Goal: Task Accomplishment & Management: Complete application form

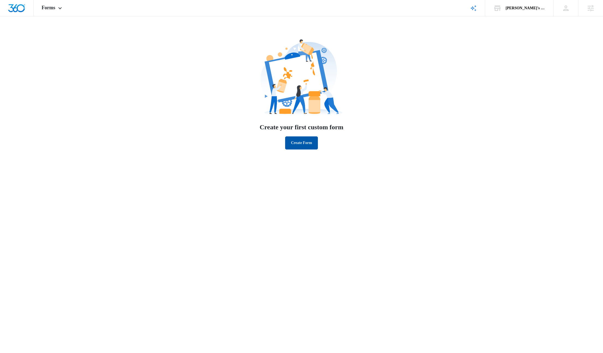
click at [305, 140] on button "Create Form" at bounding box center [301, 142] width 32 height 13
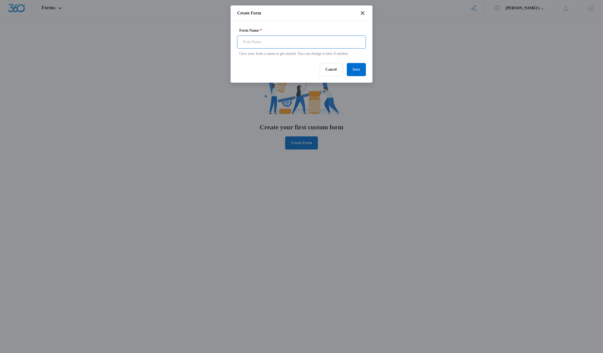
click at [269, 46] on input "Form Name *" at bounding box center [301, 41] width 129 height 13
drag, startPoint x: 366, startPoint y: 77, endPoint x: 302, endPoint y: 47, distance: 69.9
click at [306, 47] on form "Form Name * Blog Feedback From Give your form a name to get started. You can ch…" at bounding box center [301, 52] width 129 height 49
click at [284, 44] on input "Blog Feedback From" at bounding box center [301, 41] width 129 height 13
drag, startPoint x: 283, startPoint y: 44, endPoint x: 286, endPoint y: 44, distance: 3.0
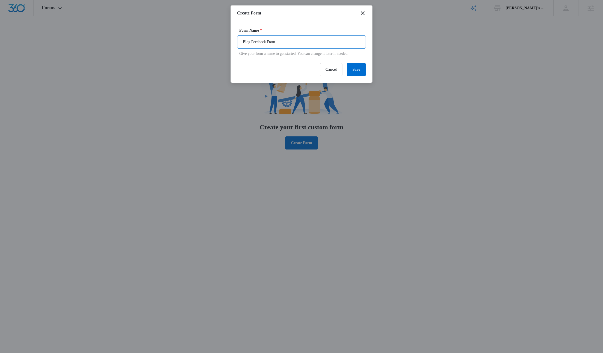
click at [283, 44] on input "Blog Feedback From" at bounding box center [301, 41] width 129 height 13
type input "Blog Feedback Form"
click at [363, 76] on button "Save" at bounding box center [356, 69] width 19 height 13
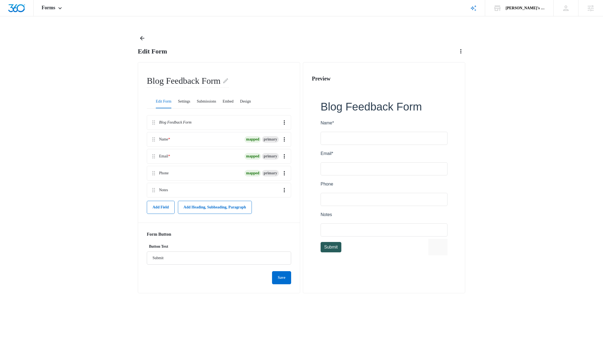
click at [358, 193] on div at bounding box center [384, 178] width 144 height 181
click at [344, 195] on div at bounding box center [384, 178] width 144 height 181
click at [284, 170] on icon "Overflow Menu" at bounding box center [284, 173] width 7 height 7
click at [268, 193] on div "Delete" at bounding box center [270, 194] width 10 height 4
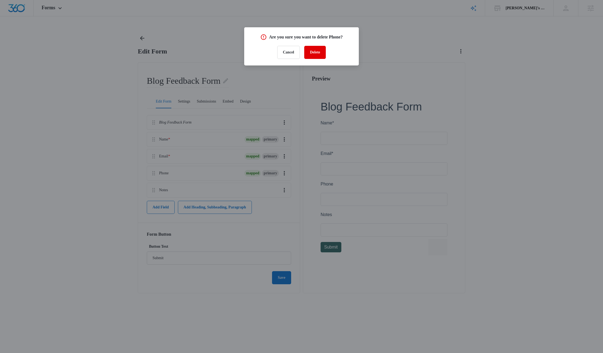
click at [316, 50] on button "Delete" at bounding box center [315, 52] width 22 height 13
drag, startPoint x: 264, startPoint y: 186, endPoint x: 269, endPoint y: 186, distance: 4.4
click at [266, 186] on div at bounding box center [301, 176] width 603 height 353
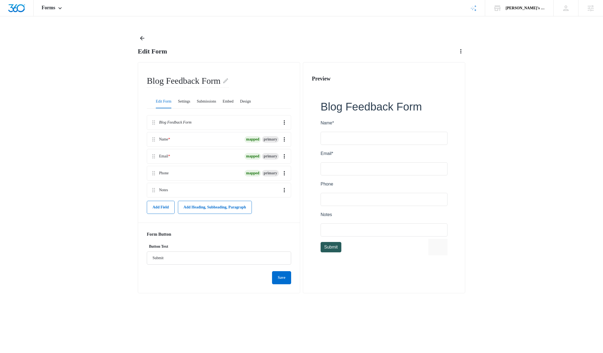
click at [276, 186] on div at bounding box center [224, 190] width 108 height 14
click at [281, 186] on button "Overflow Menu" at bounding box center [284, 190] width 9 height 9
click at [277, 200] on button "Edit" at bounding box center [274, 202] width 30 height 8
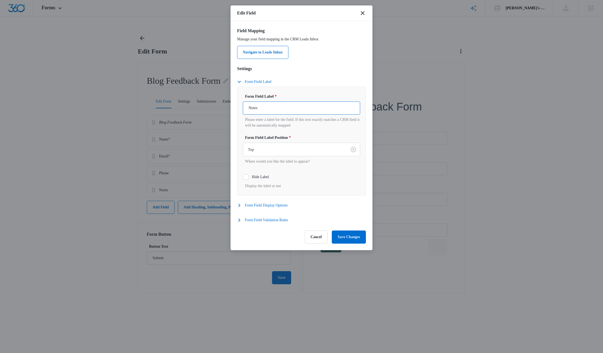
drag, startPoint x: 266, startPoint y: 110, endPoint x: 241, endPoint y: 107, distance: 24.7
click at [240, 107] on div "Form Field Label * Notes Please enter a label for the field. If this text exact…" at bounding box center [301, 141] width 129 height 109
type input "What Did You Think of the Post?"
click at [347, 238] on button "Save Changes" at bounding box center [349, 237] width 34 height 13
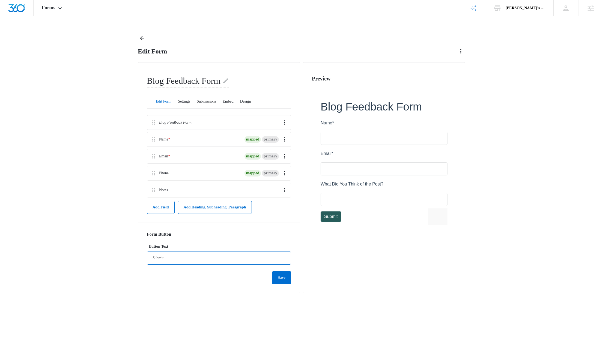
drag, startPoint x: 158, startPoint y: 254, endPoint x: 151, endPoint y: 253, distance: 7.1
click at [151, 253] on input "Submit" at bounding box center [219, 258] width 144 height 13
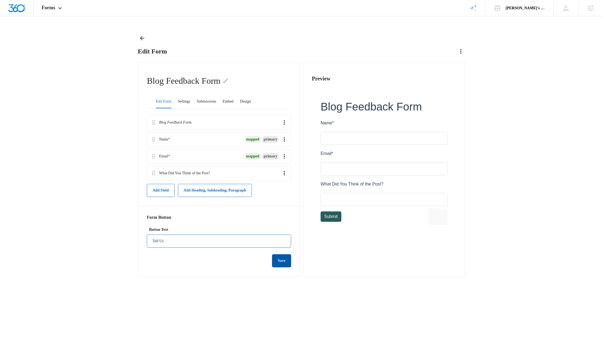
type input "Tell Us"
click at [284, 257] on button "Save" at bounding box center [281, 260] width 19 height 13
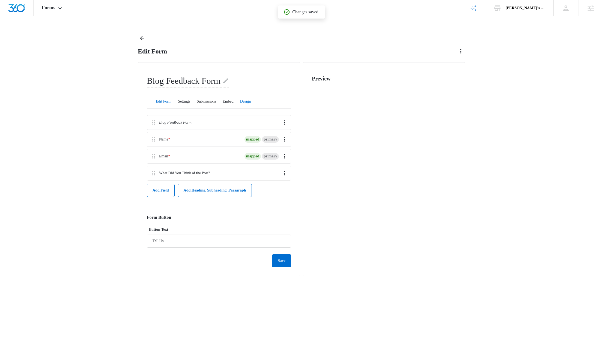
click at [251, 96] on button "Design" at bounding box center [245, 101] width 11 height 13
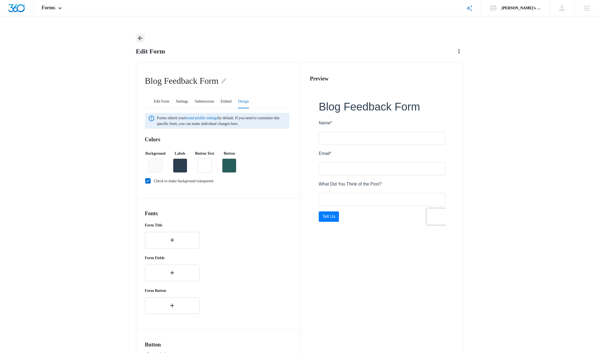
click at [141, 35] on icon "Back" at bounding box center [140, 38] width 7 height 7
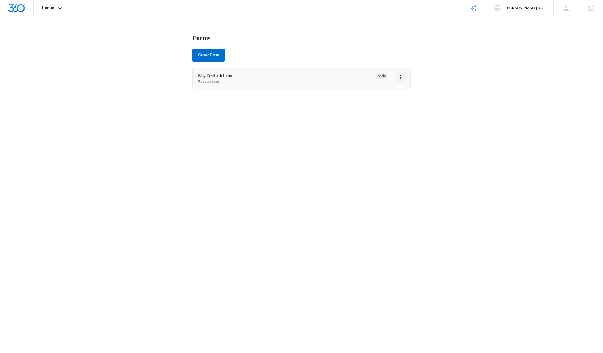
click at [402, 78] on icon "Overflow Menu" at bounding box center [400, 77] width 7 height 7
drag, startPoint x: 350, startPoint y: 76, endPoint x: 356, endPoint y: 85, distance: 10.8
click at [366, 85] on li "Blog Feedback Form 0 submissions Basic" at bounding box center [302, 78] width 218 height 20
drag, startPoint x: 355, startPoint y: 84, endPoint x: 335, endPoint y: 81, distance: 19.6
click at [353, 84] on li "Blog Feedback Form 0 submissions Basic" at bounding box center [302, 78] width 218 height 20
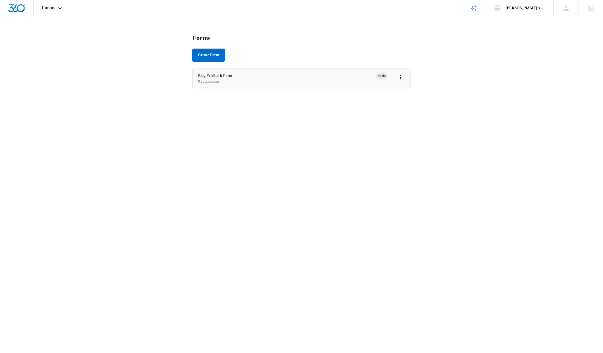
click at [329, 80] on p "0 submissions" at bounding box center [287, 82] width 178 height 6
click at [333, 80] on p "0 submissions" at bounding box center [287, 82] width 178 height 6
